Goal: Task Accomplishment & Management: Use online tool/utility

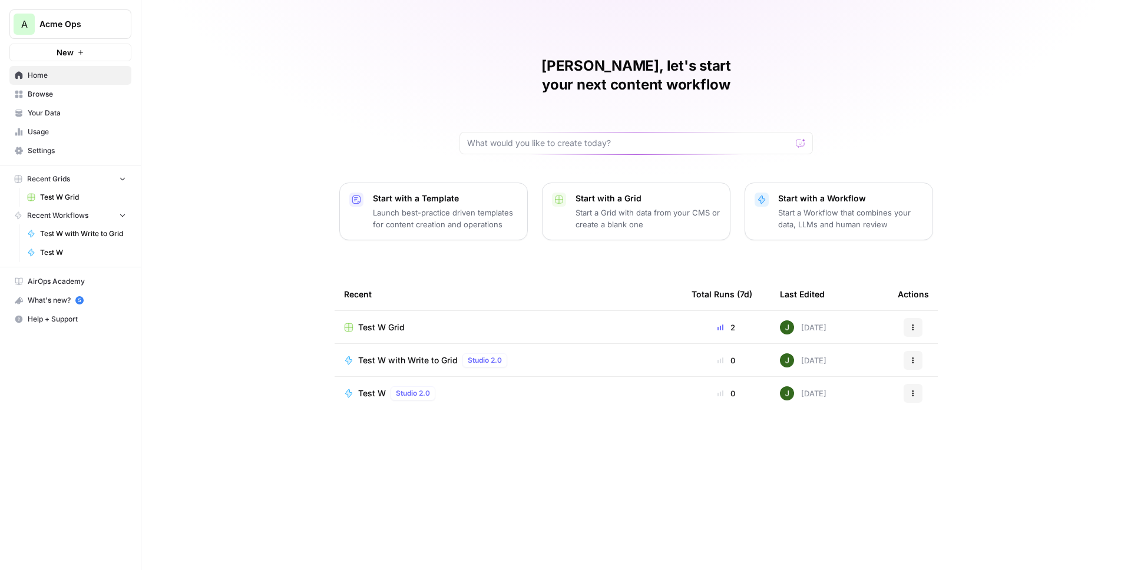
click at [48, 32] on button "A Acme Ops" at bounding box center [70, 23] width 122 height 29
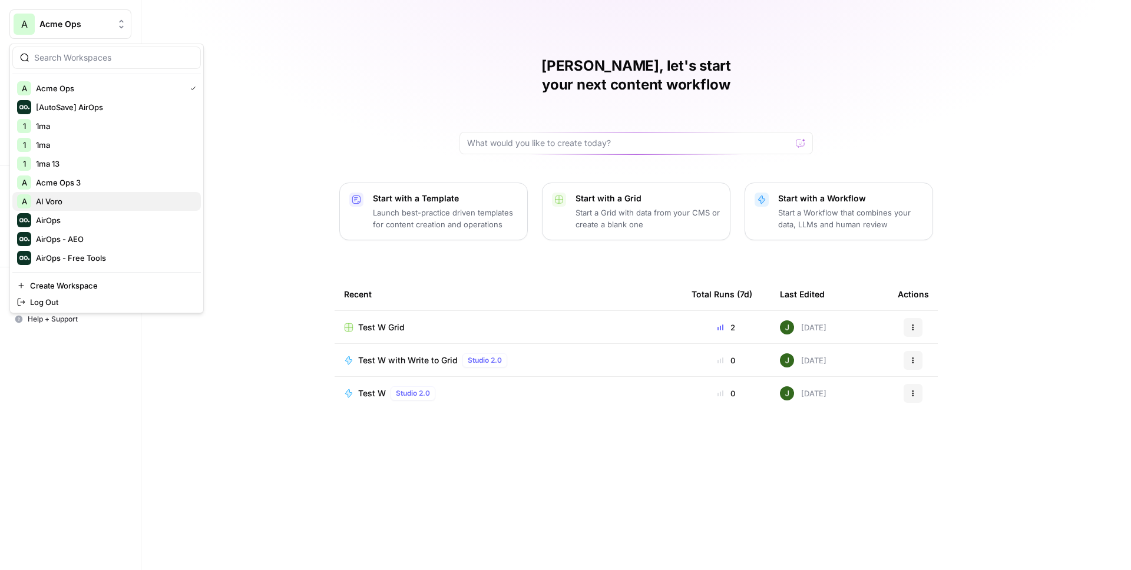
scroll to position [32, 0]
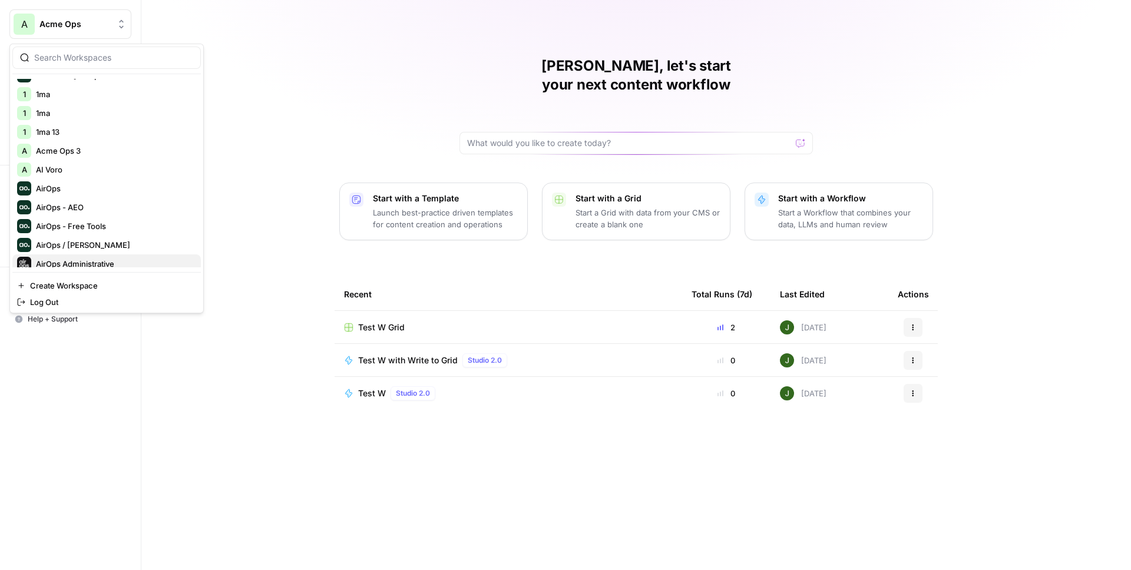
click at [90, 258] on span "AirOps Administrative" at bounding box center [114, 264] width 156 height 12
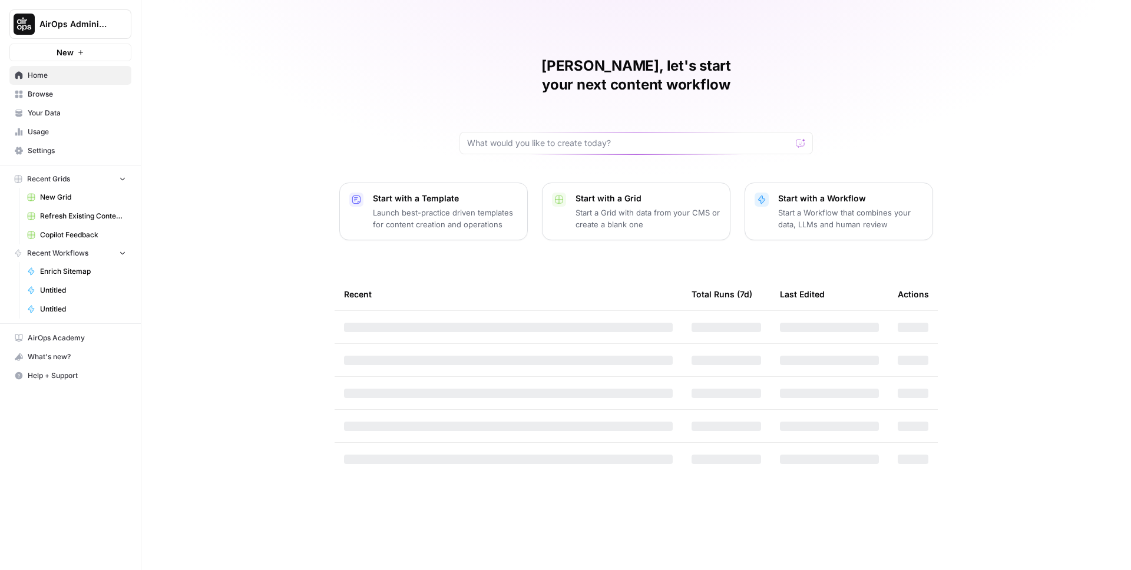
click at [52, 91] on span "Browse" at bounding box center [77, 94] width 98 height 11
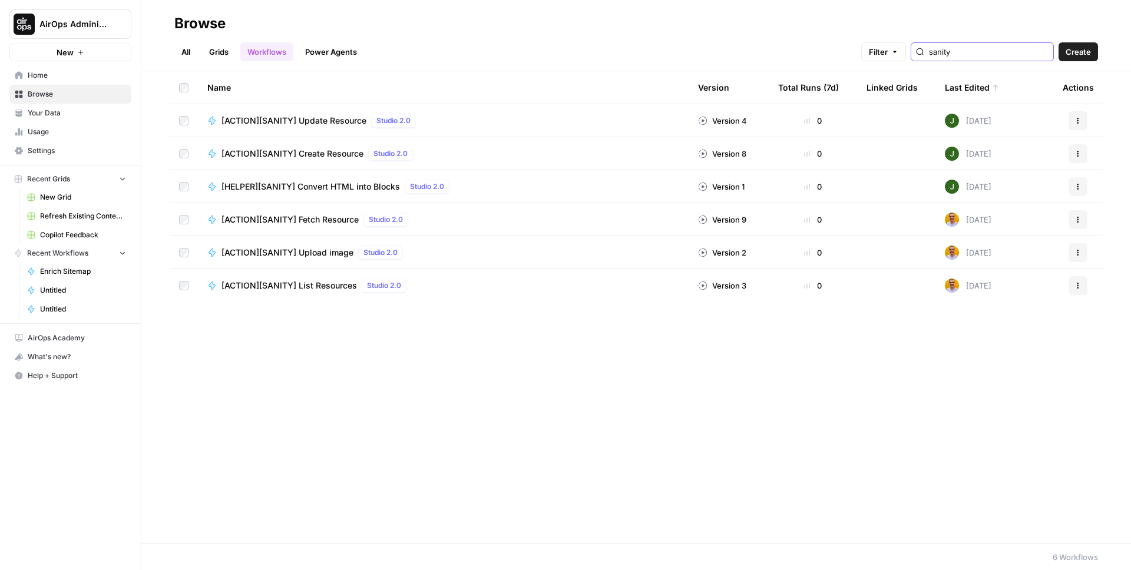
click at [1046, 50] on input "sanity" at bounding box center [989, 52] width 120 height 12
click at [991, 50] on input "search" at bounding box center [989, 52] width 120 height 12
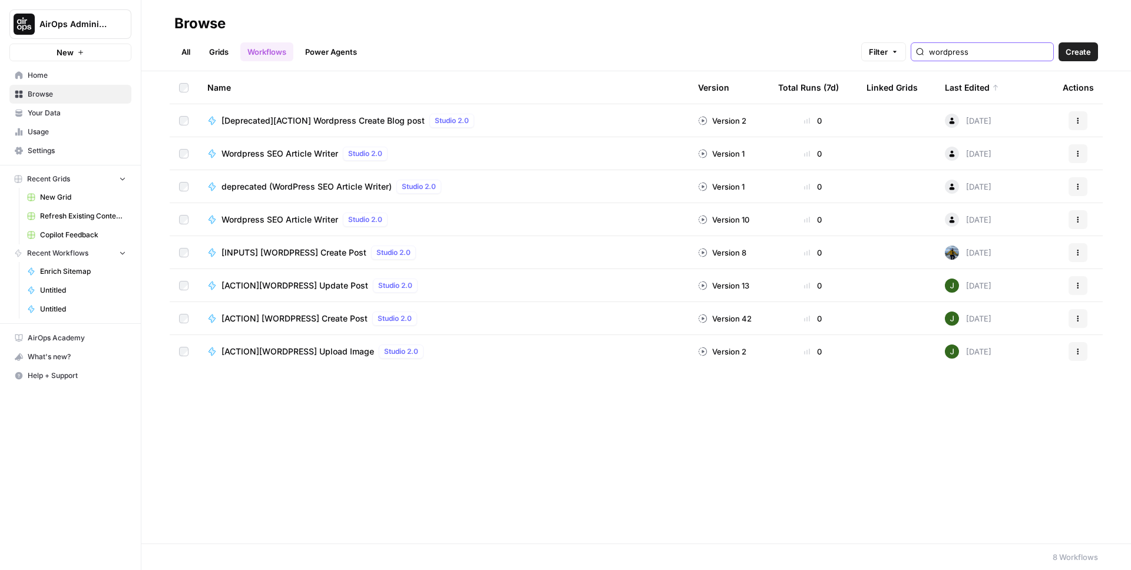
type input "wordpress"
click at [342, 282] on span "[ACTION][WORDPRESS] Update Post" at bounding box center [294, 286] width 147 height 12
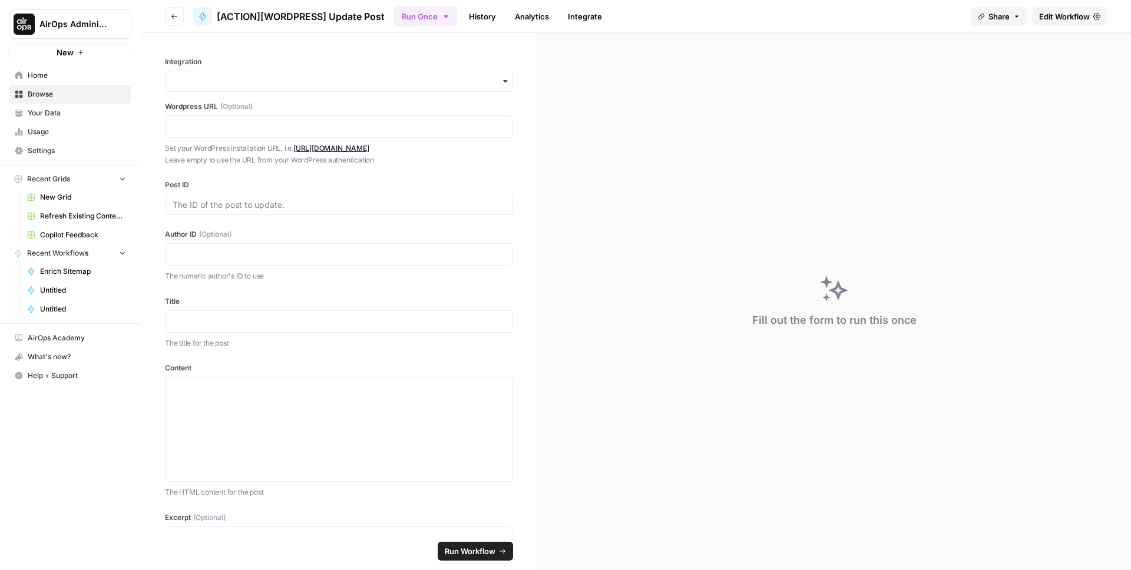
click at [1078, 15] on span "Edit Workflow" at bounding box center [1064, 17] width 51 height 12
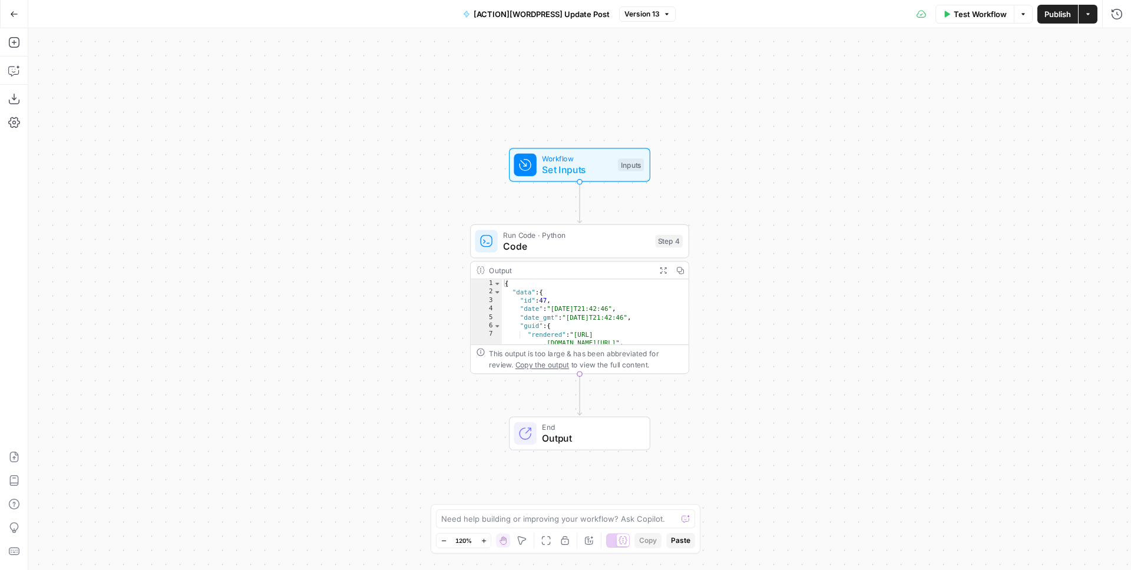
click at [557, 247] on span "Code" at bounding box center [576, 246] width 146 height 14
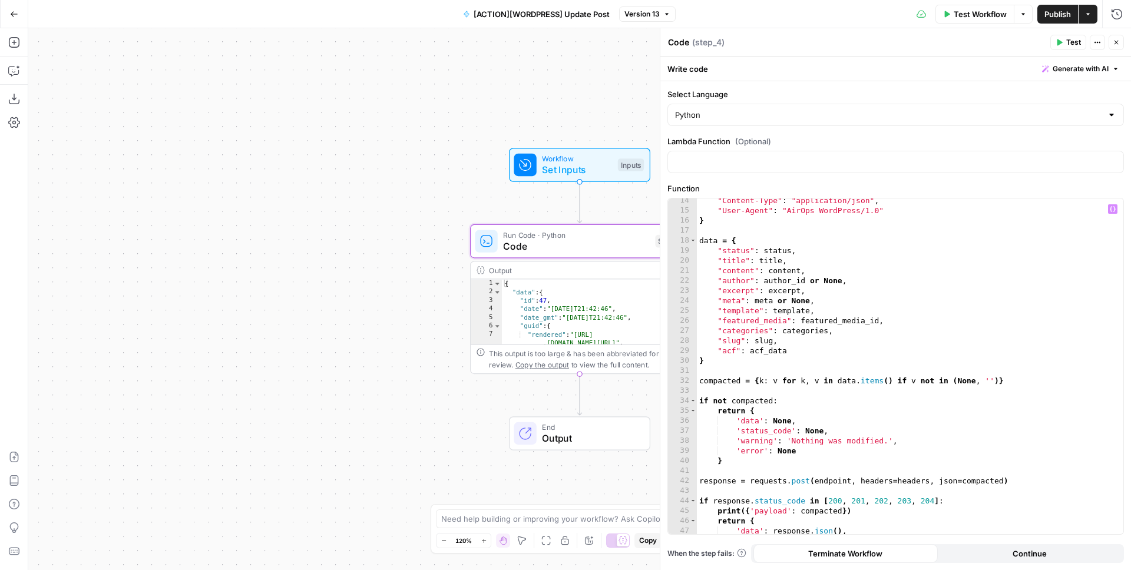
scroll to position [133, 0]
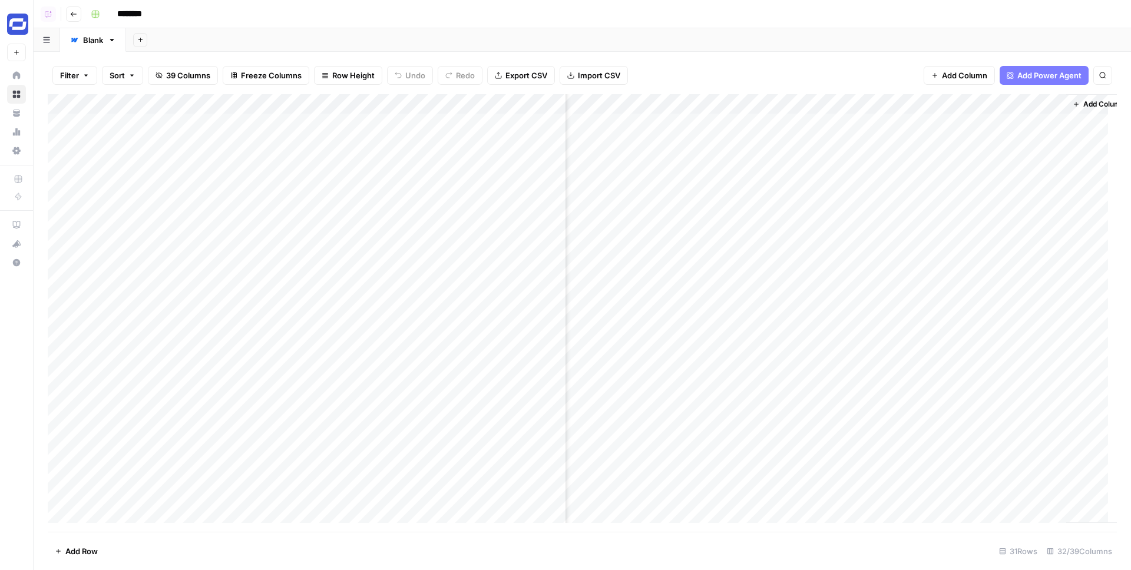
scroll to position [0, 2790]
